Goal: Information Seeking & Learning: Learn about a topic

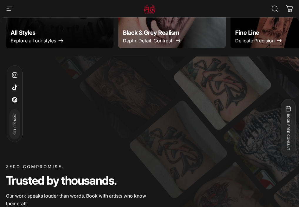
scroll to position [409, 0]
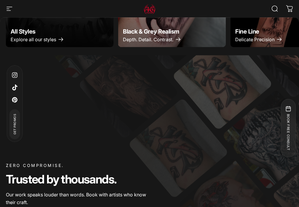
click at [7, 6] on icon "button" at bounding box center [9, 8] width 7 height 7
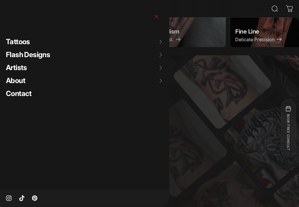
click at [34, 60] on summary "Flash Designs" at bounding box center [87, 54] width 163 height 13
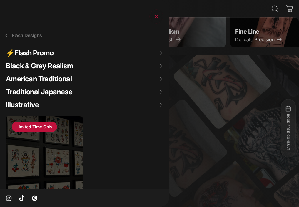
click at [34, 55] on summary "⚡️Flash Promo" at bounding box center [87, 52] width 163 height 13
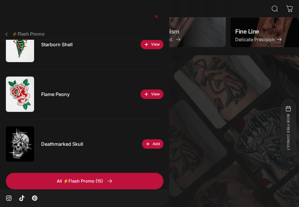
scroll to position [0, 0]
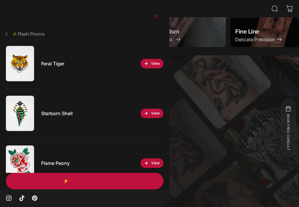
click at [51, 185] on link "All ⚡️Flash Promo (15)" at bounding box center [85, 181] width 158 height 16
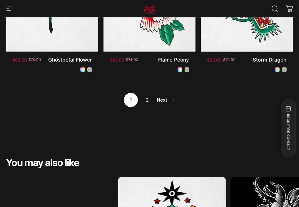
scroll to position [633, 0]
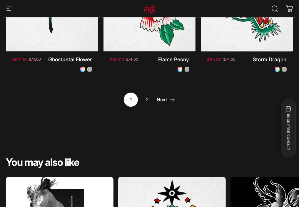
click at [142, 100] on link "2" at bounding box center [147, 100] width 14 height 14
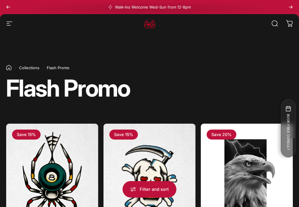
click at [10, 26] on icon "button" at bounding box center [9, 23] width 7 height 7
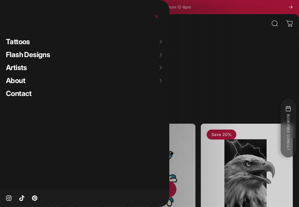
click at [23, 57] on span "Flash Designs" at bounding box center [28, 54] width 44 height 9
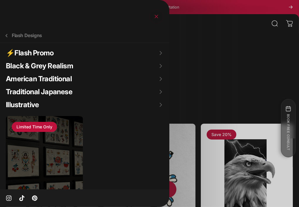
click at [26, 94] on summary "Traditional Japanese" at bounding box center [87, 91] width 163 height 13
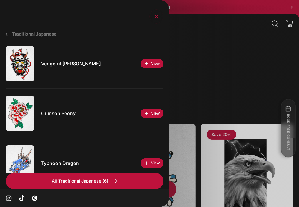
click at [7, 37] on button "Traditional Japanese" at bounding box center [84, 34] width 169 height 12
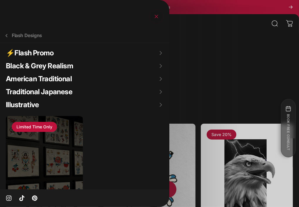
click at [23, 79] on summary "American Traditional" at bounding box center [87, 78] width 163 height 13
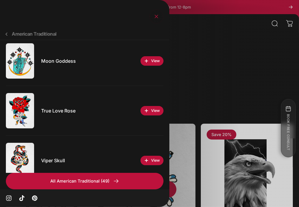
scroll to position [69, 0]
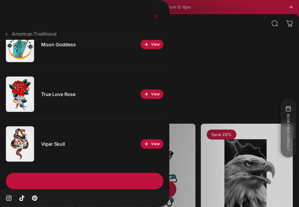
click at [44, 184] on link "All American Traditional (49)" at bounding box center [85, 181] width 158 height 16
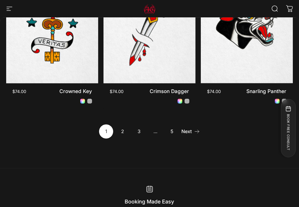
scroll to position [621, 0]
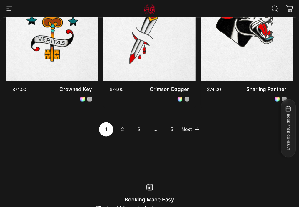
click at [123, 132] on link "2" at bounding box center [123, 129] width 14 height 14
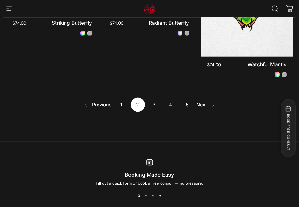
scroll to position [652, 0]
click at [152, 103] on link "3" at bounding box center [154, 104] width 14 height 14
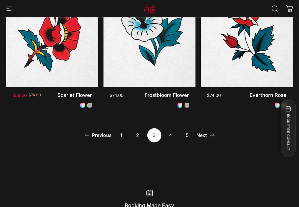
scroll to position [622, 0]
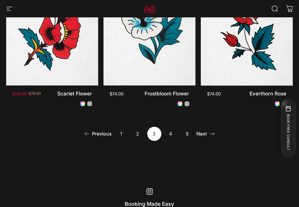
click at [171, 134] on link "4" at bounding box center [171, 134] width 14 height 14
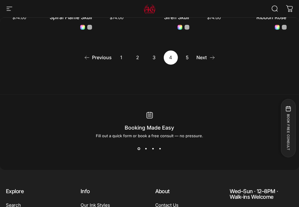
scroll to position [692, 0]
click at [188, 55] on link "5" at bounding box center [187, 58] width 14 height 14
